Goal: Transaction & Acquisition: Purchase product/service

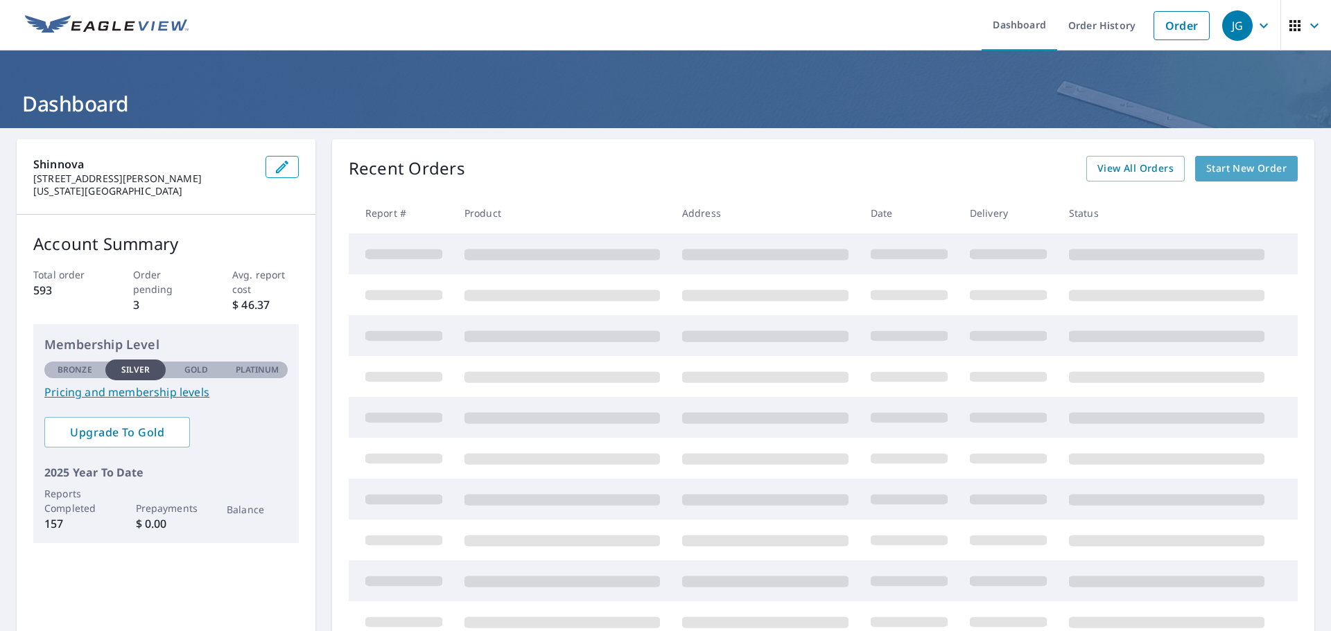
click at [1224, 173] on span "Start New Order" at bounding box center [1246, 168] width 80 height 17
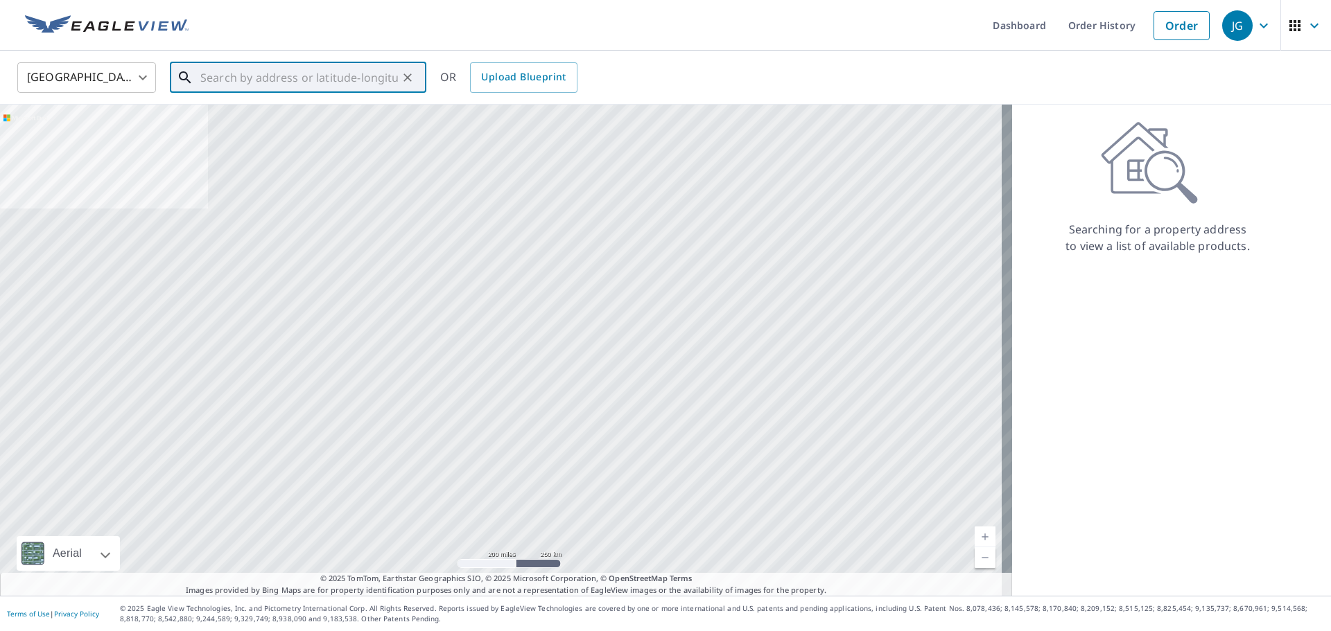
paste input "[STREET_ADDRESS][US_STATE]"
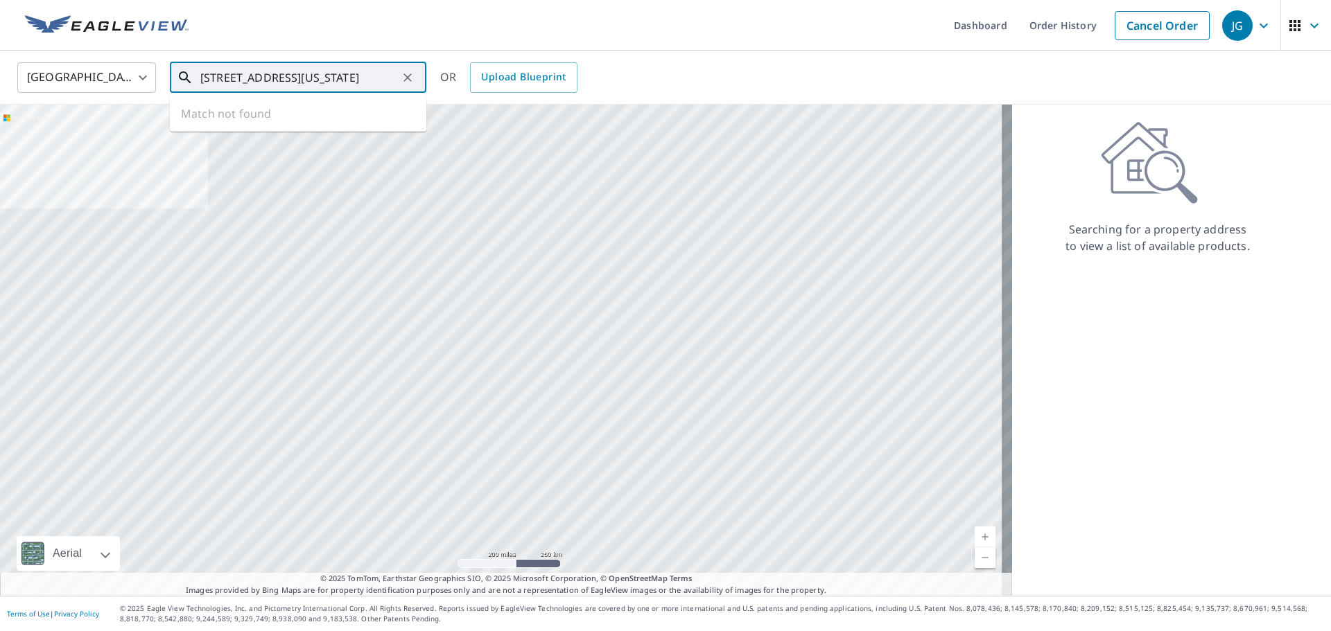
scroll to position [0, 34]
click at [256, 126] on p "[GEOGRAPHIC_DATA], [GEOGRAPHIC_DATA] 64628" at bounding box center [307, 140] width 218 height 28
type input "[STREET_ADDRESS][PERSON_NAME]"
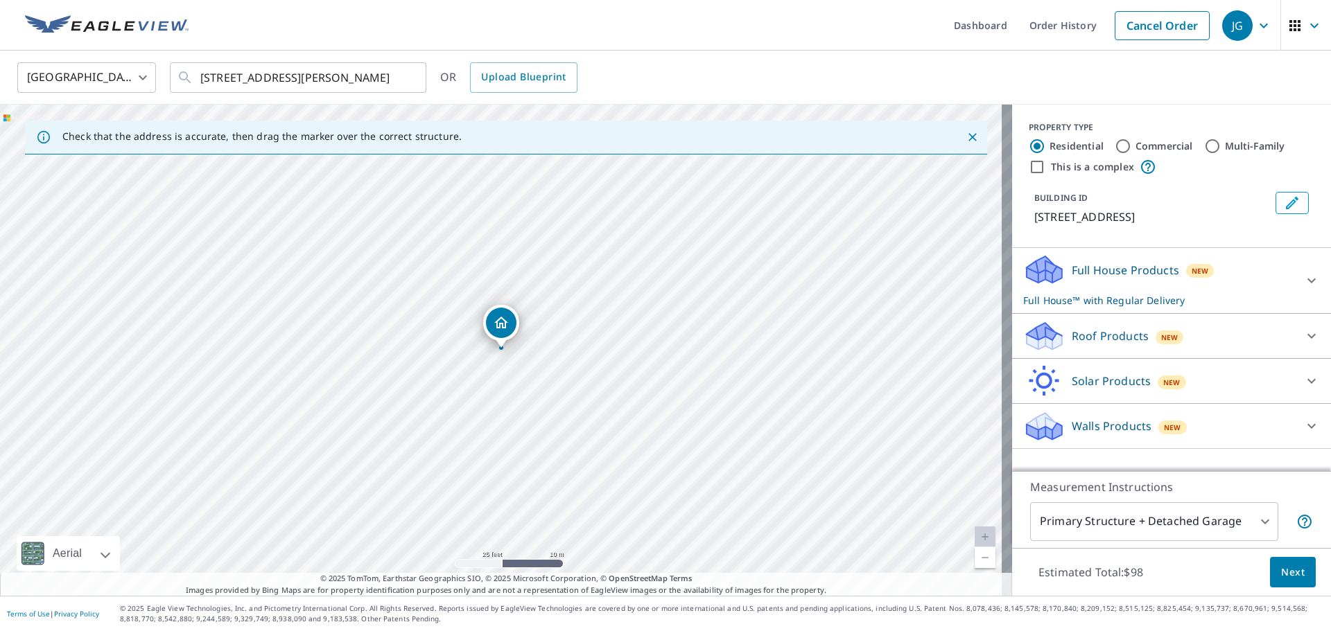
click at [1161, 335] on span "New" at bounding box center [1169, 337] width 17 height 11
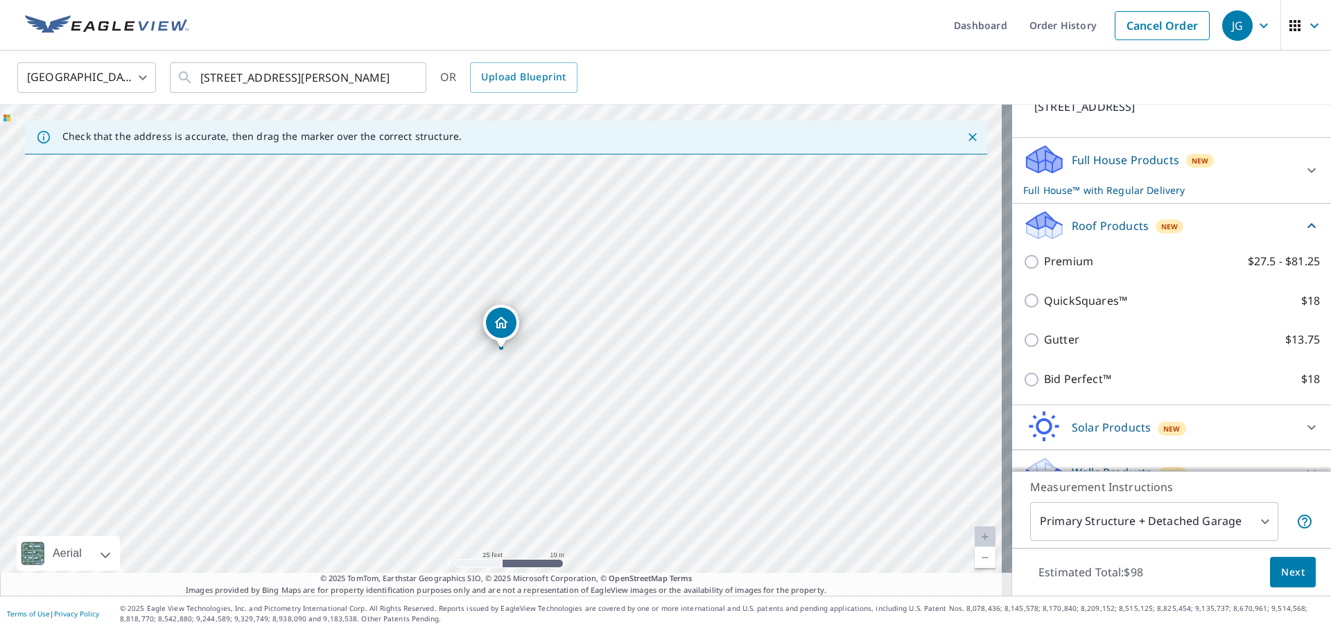
scroll to position [134, 0]
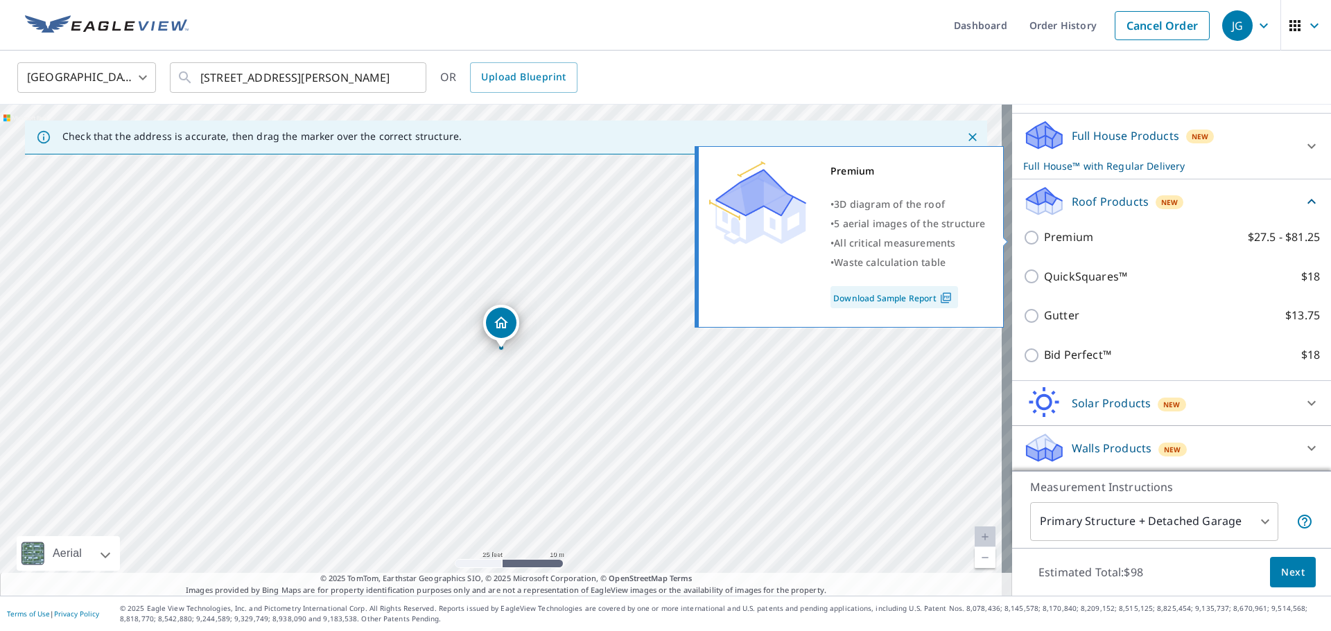
click at [1023, 233] on input "Premium $27.5 - $81.25" at bounding box center [1033, 237] width 21 height 17
checkbox input "true"
checkbox input "false"
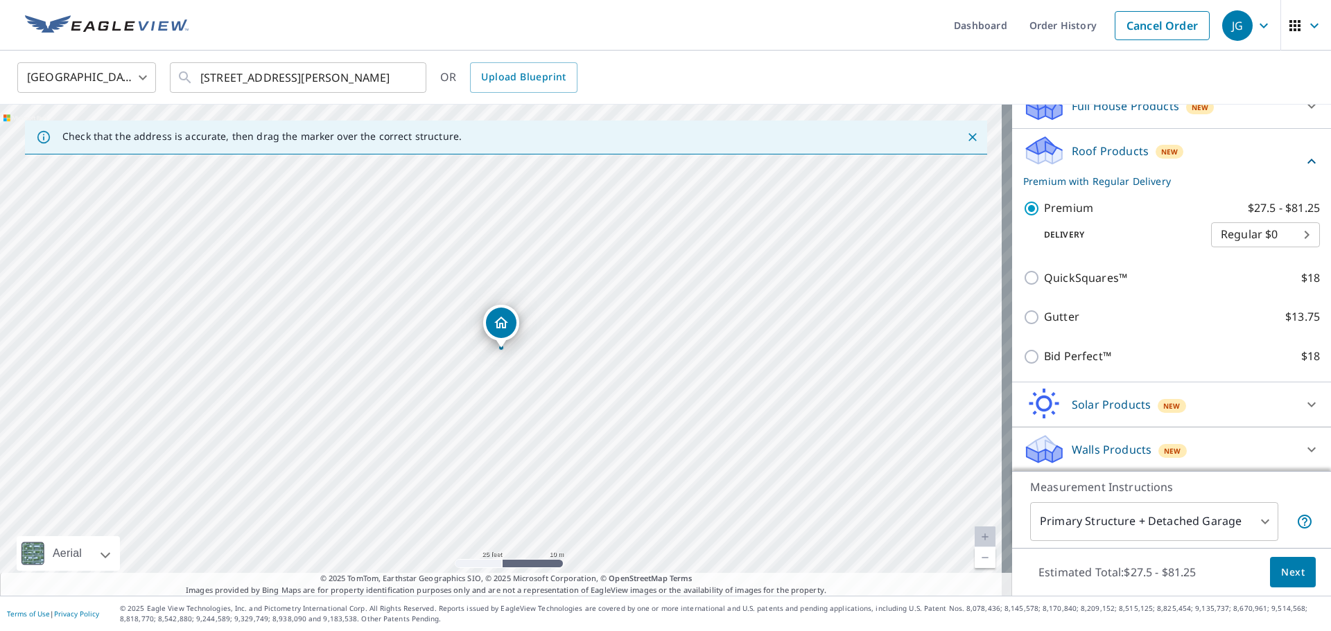
scroll to position [166, 0]
click at [1295, 574] on button "Next" at bounding box center [1293, 572] width 46 height 31
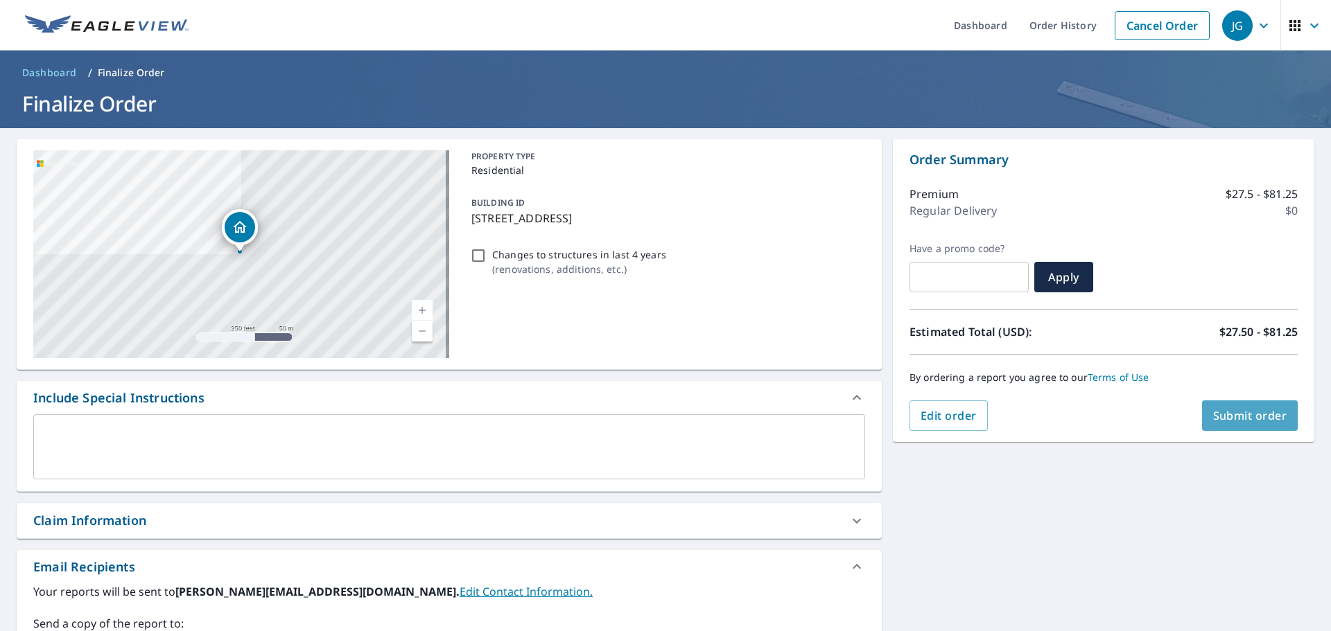
click at [1217, 417] on span "Submit order" at bounding box center [1250, 415] width 74 height 15
